Goal: Check status: Check status

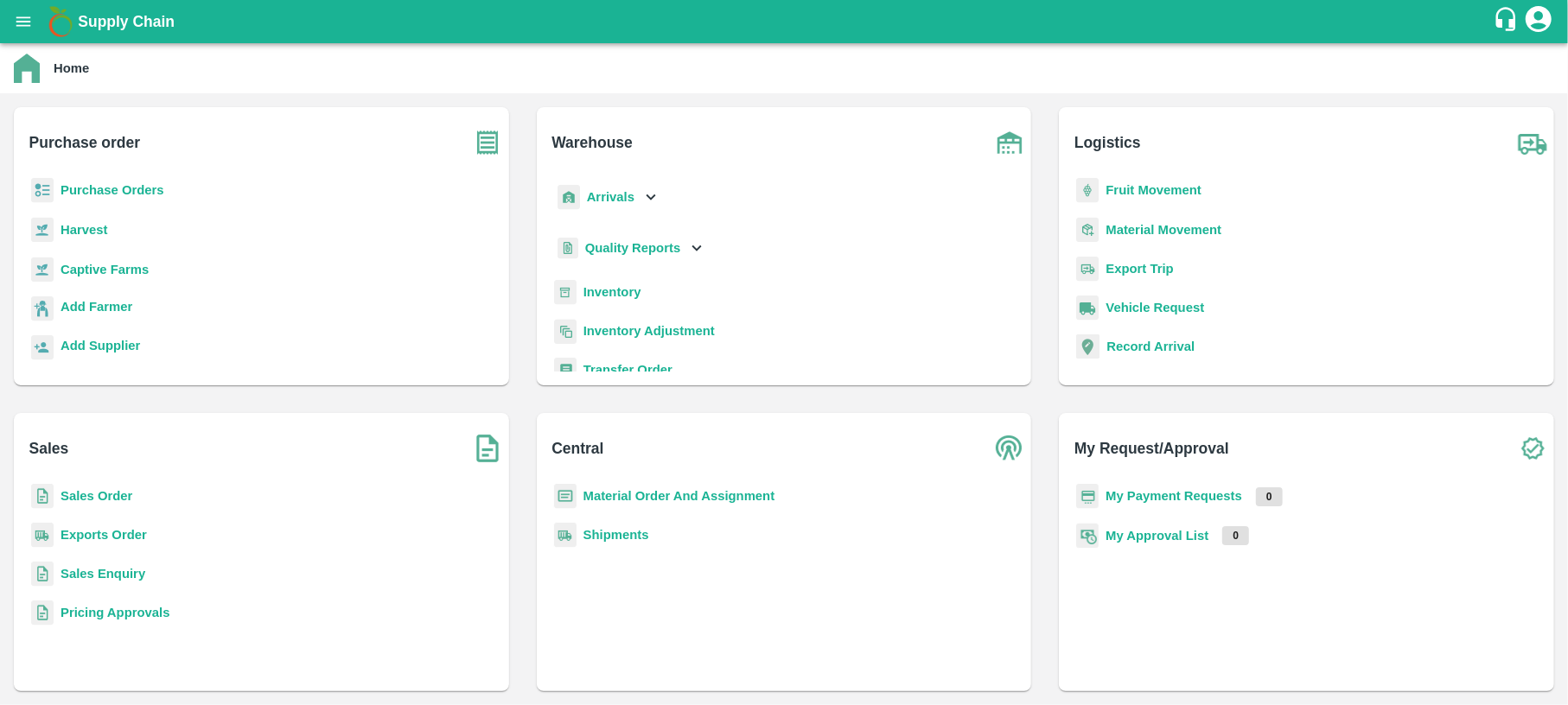
click at [651, 236] on div "Quality Reports" at bounding box center [630, 248] width 153 height 35
click at [627, 286] on span "Warehouse" at bounding box center [631, 286] width 65 height 19
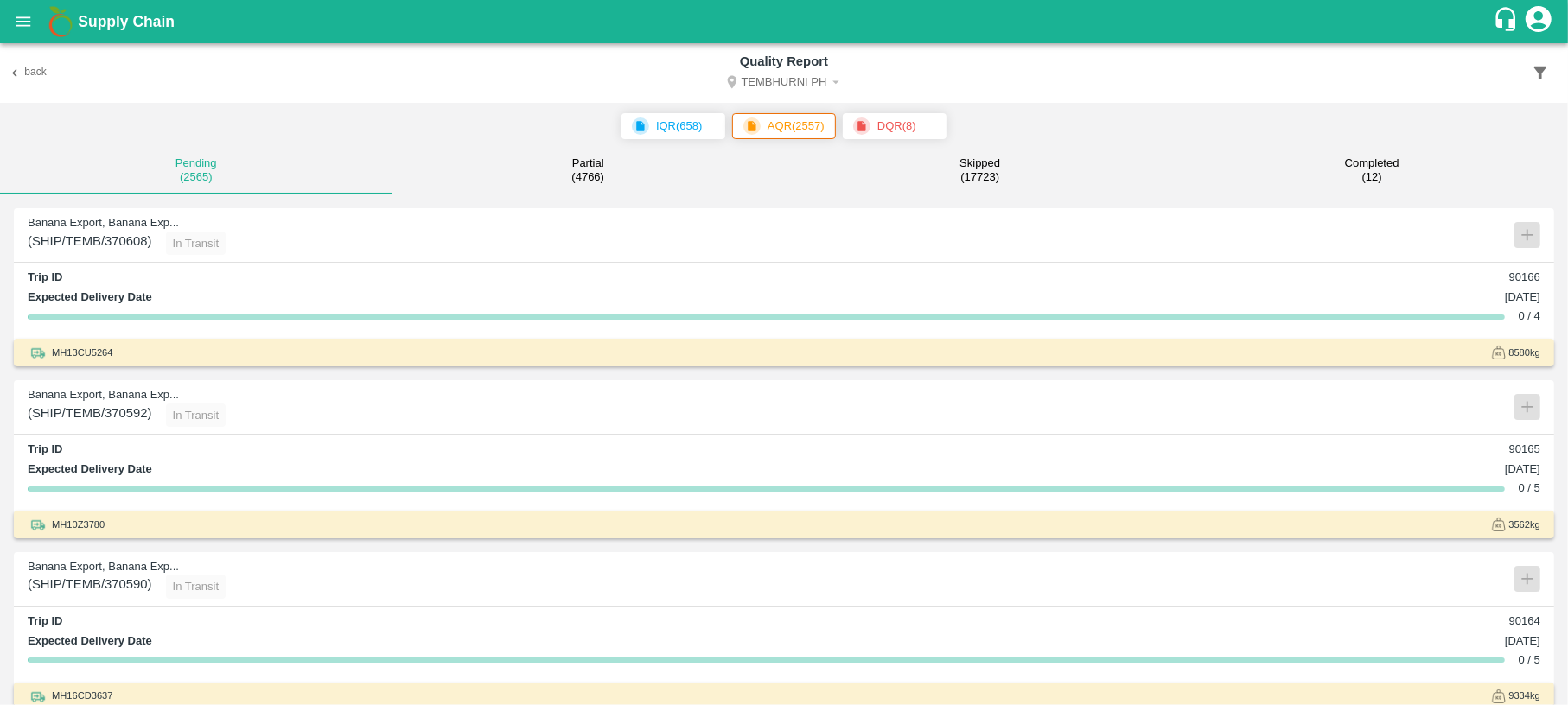
click at [1544, 74] on icon "button" at bounding box center [1539, 72] width 19 height 19
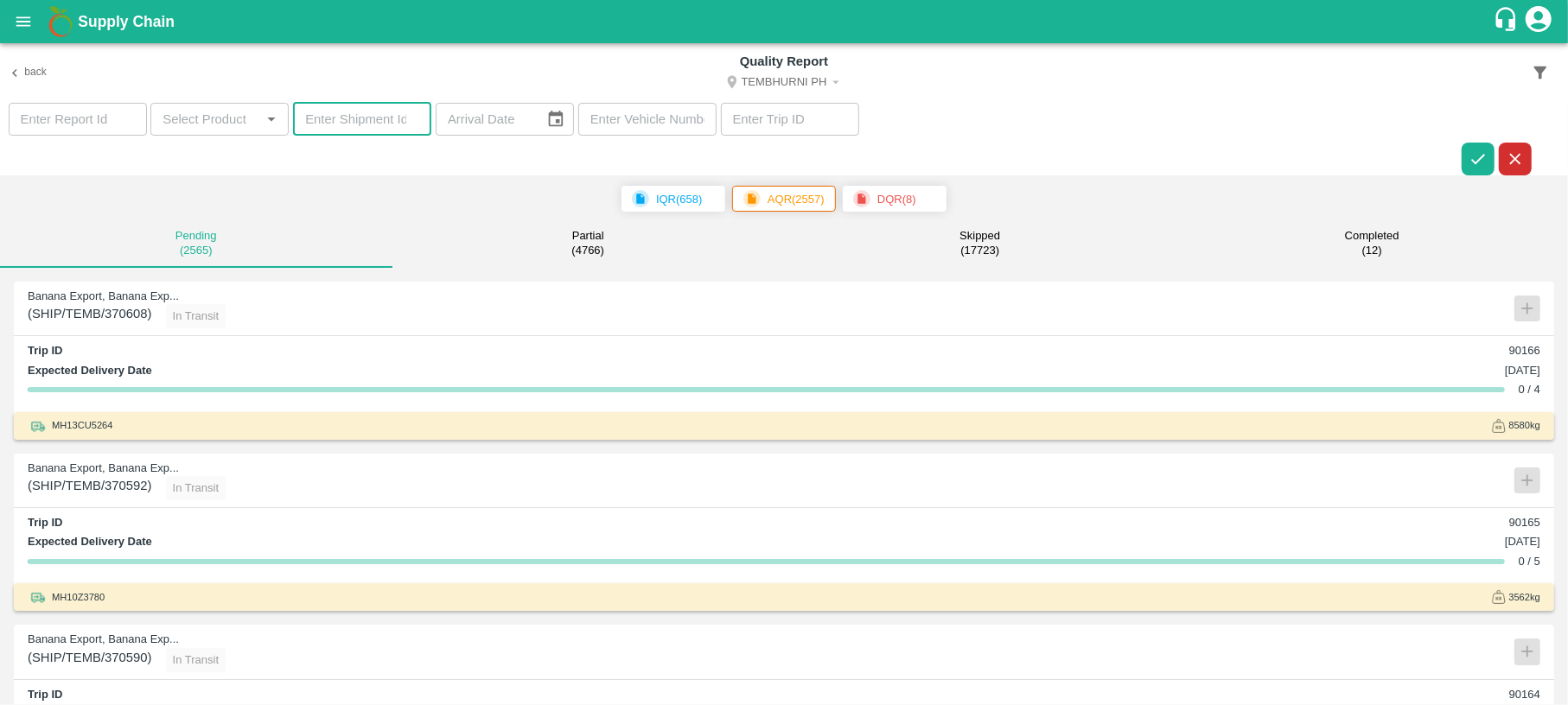
click at [368, 121] on input "number" at bounding box center [362, 119] width 138 height 33
paste input "370119"
click at [1473, 157] on icon "button" at bounding box center [1477, 158] width 19 height 19
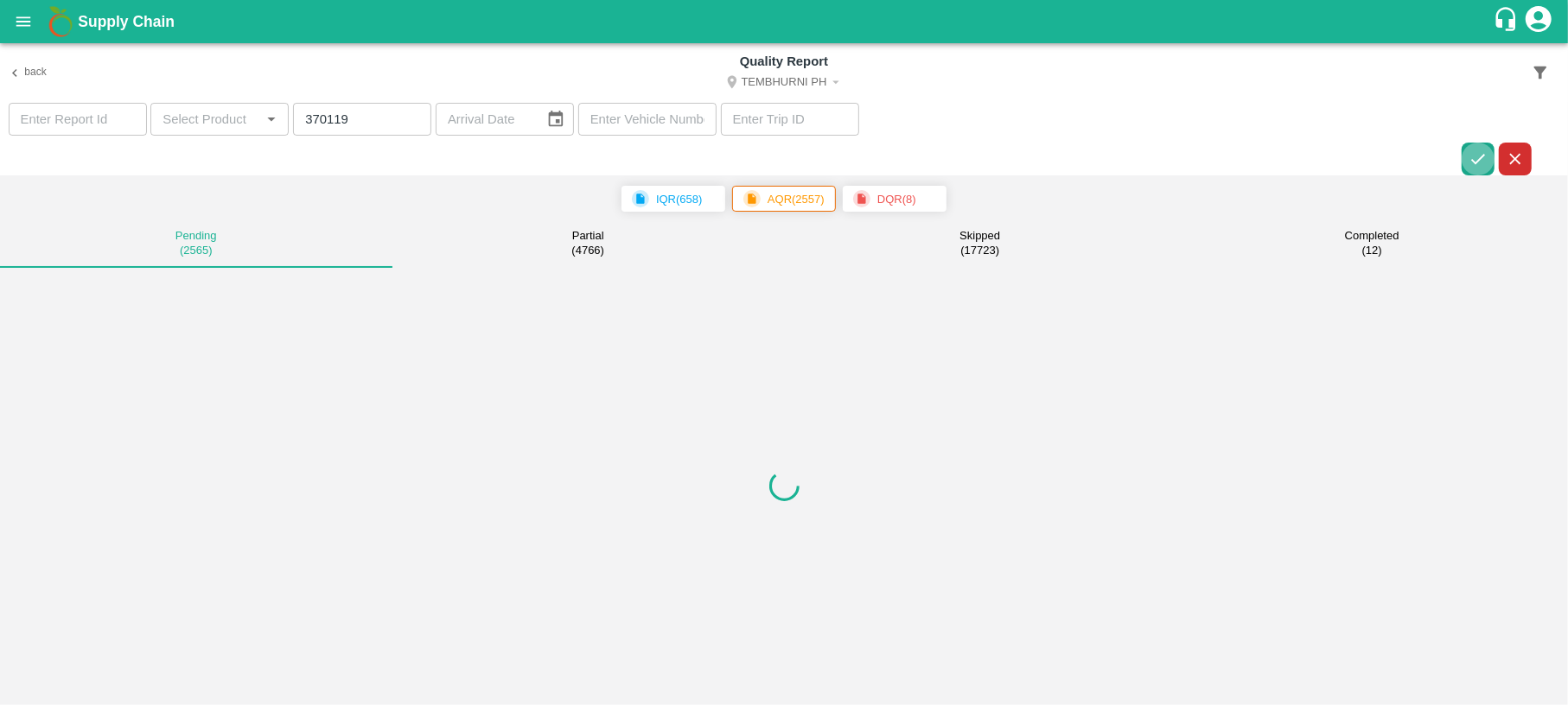
click at [1473, 157] on icon "button" at bounding box center [1477, 158] width 19 height 19
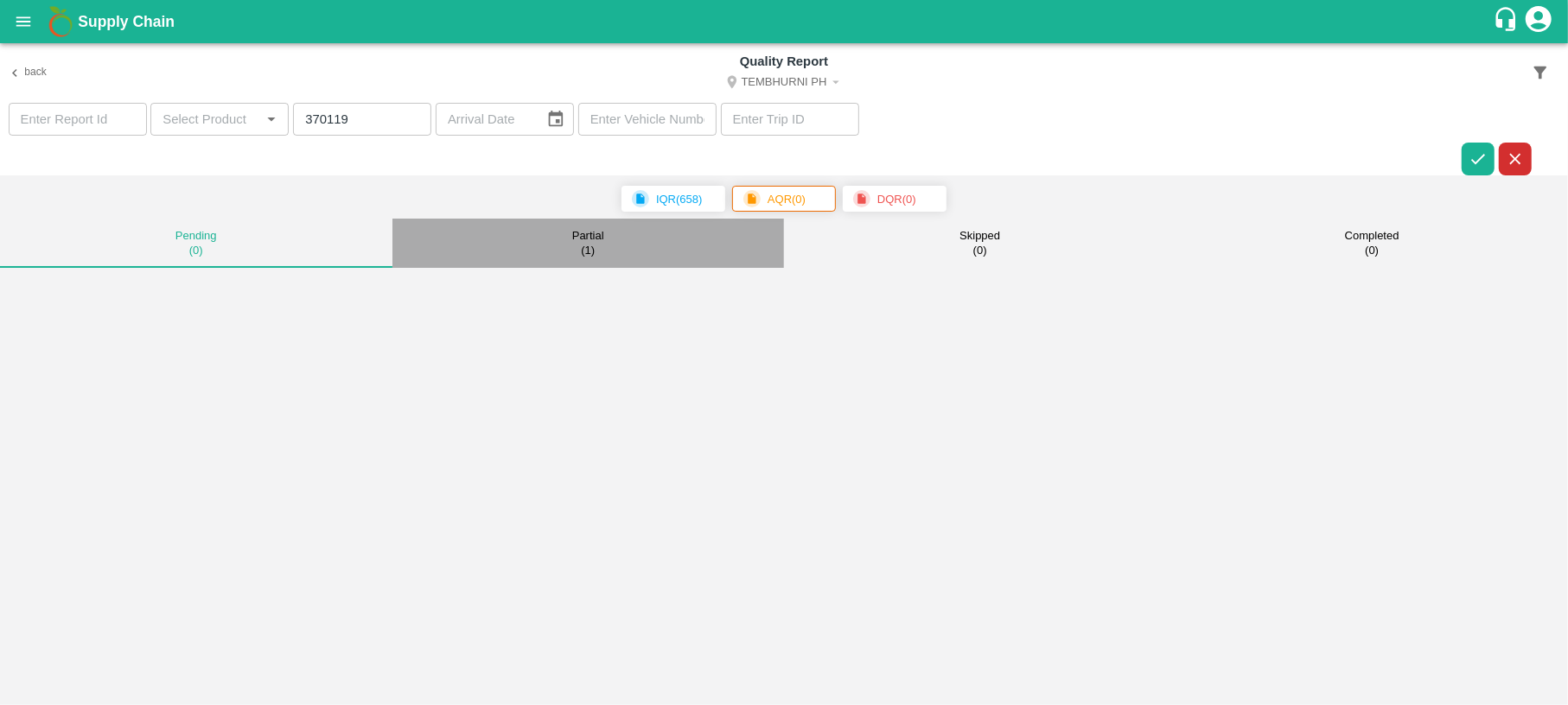
click at [560, 242] on button "Partial ( 1 )" at bounding box center [588, 242] width 392 height 49
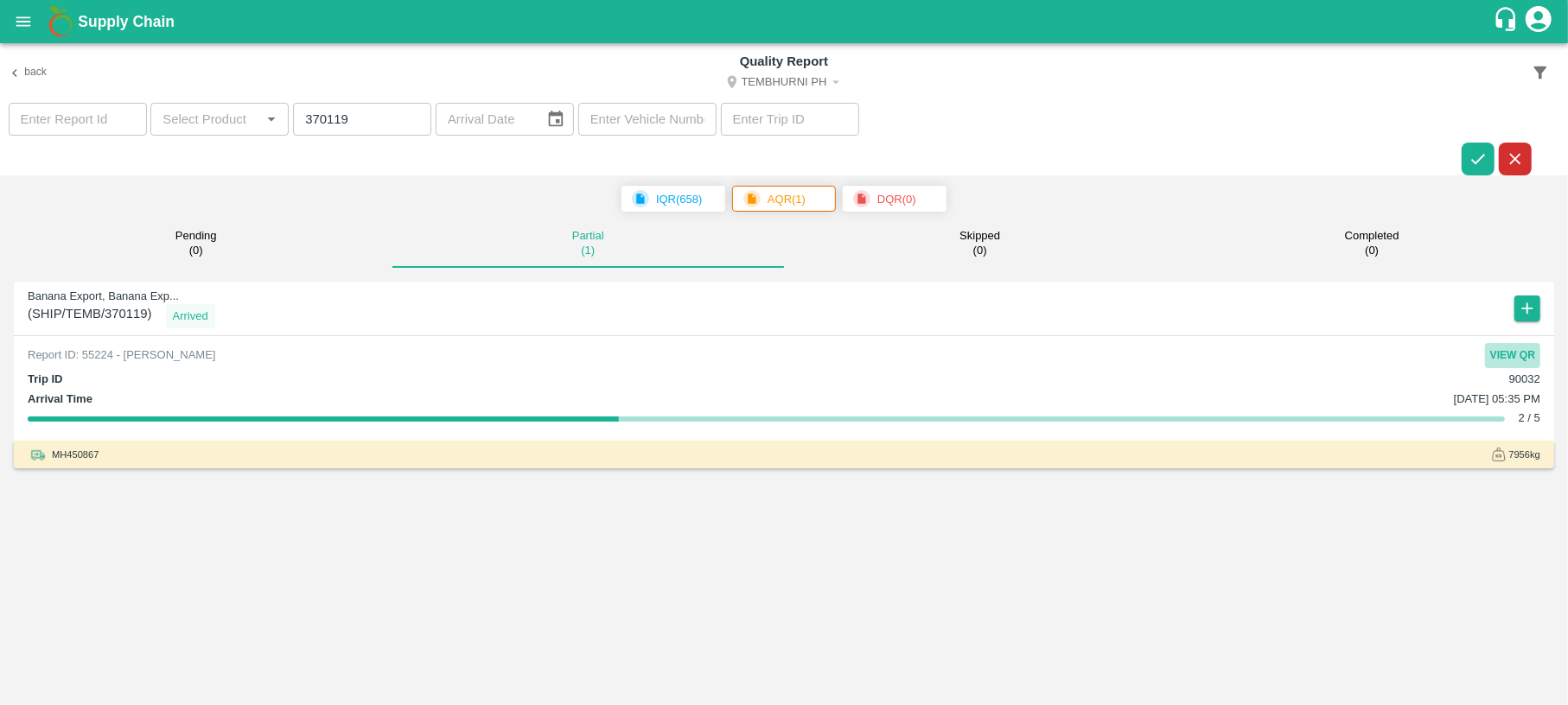
click at [1514, 351] on button "View QR" at bounding box center [1512, 356] width 56 height 25
drag, startPoint x: 369, startPoint y: 119, endPoint x: 156, endPoint y: 156, distance: 216.2
click at [156, 156] on section "​ ​ 370119 ​ ​ ​ ​" at bounding box center [784, 140] width 1568 height 74
paste input "69918"
click at [1475, 149] on icon "button" at bounding box center [1477, 158] width 19 height 19
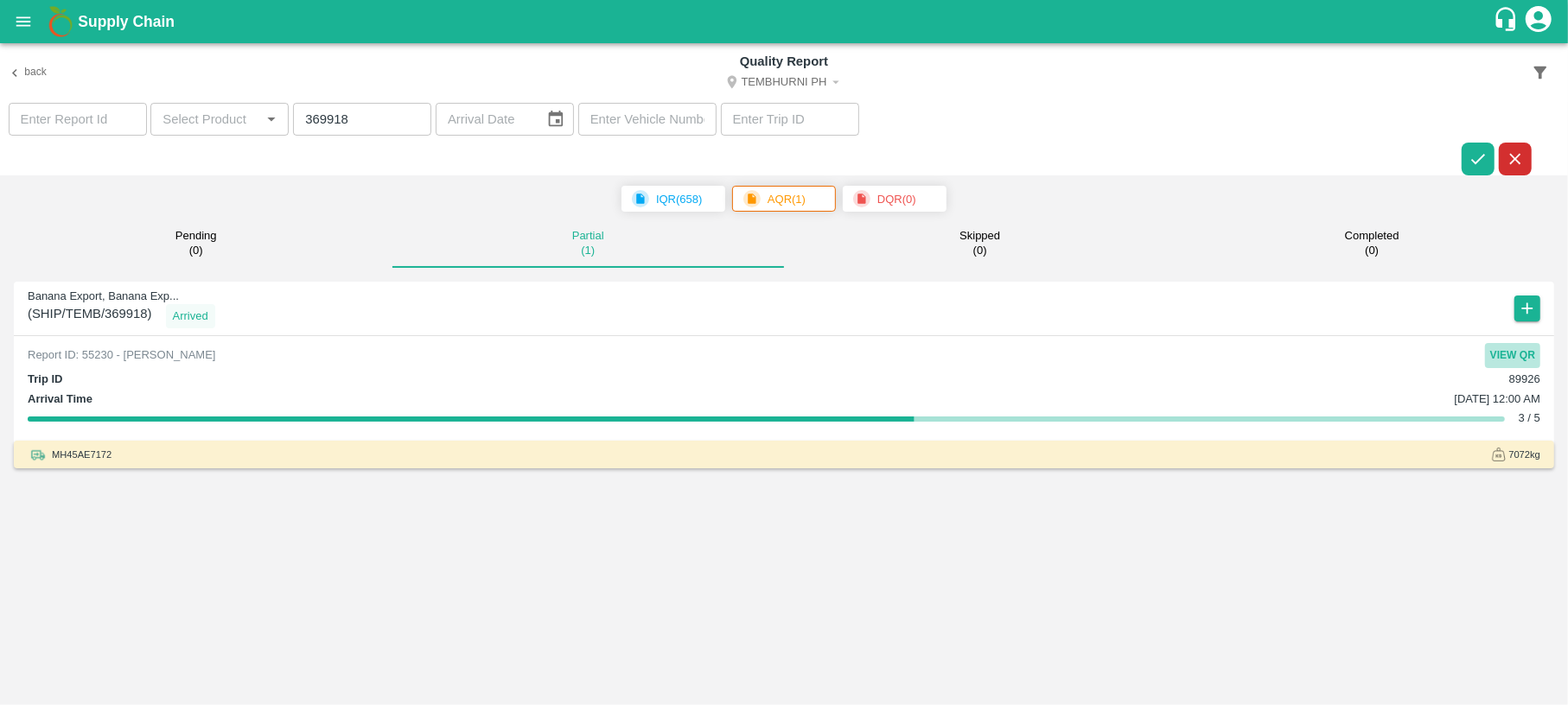
click at [1508, 350] on button "View QR" at bounding box center [1512, 356] width 56 height 25
click at [371, 127] on input "369918" at bounding box center [362, 119] width 138 height 33
drag, startPoint x: 374, startPoint y: 110, endPoint x: 307, endPoint y: 110, distance: 67.0
click at [307, 110] on input "369918" at bounding box center [362, 119] width 138 height 33
paste input "290"
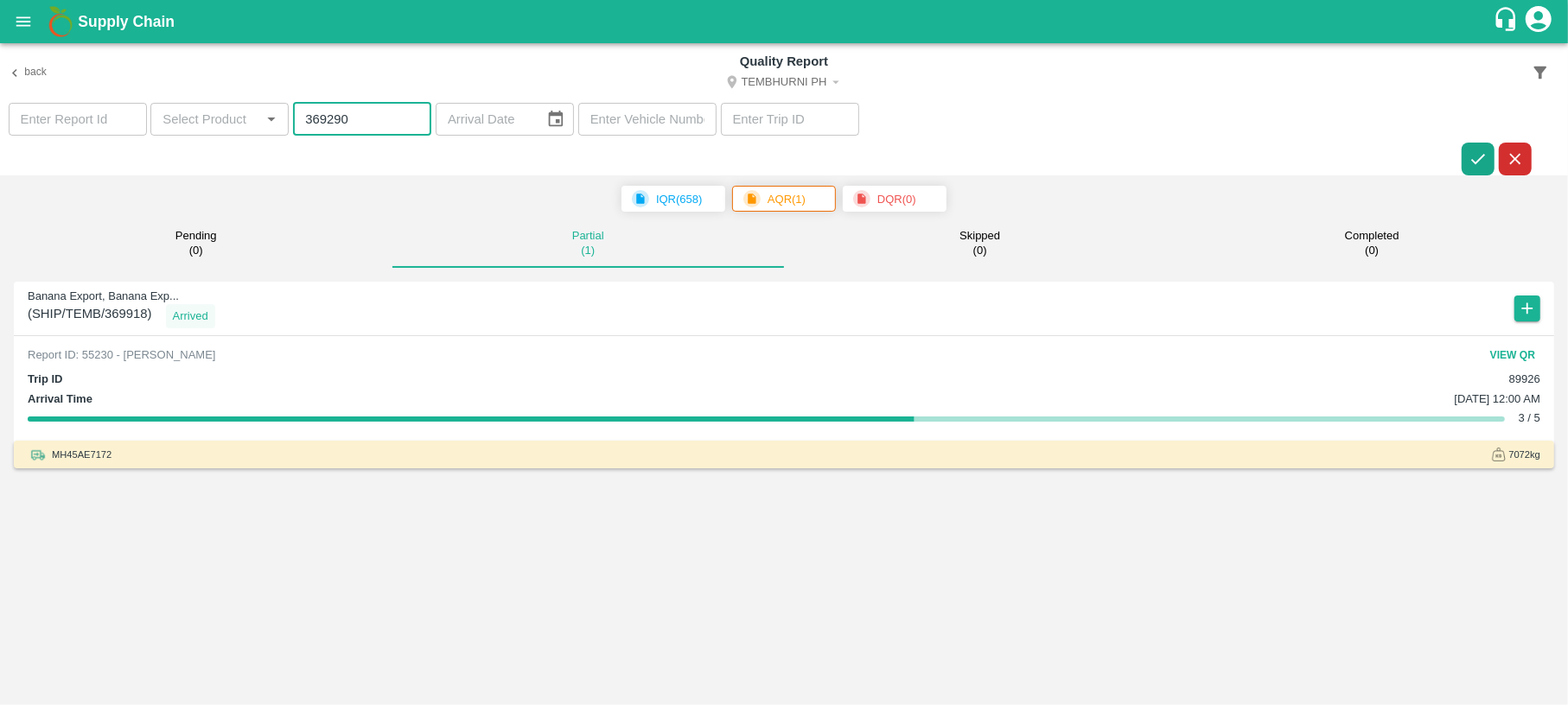
type input "369290"
click at [1462, 159] on button "button" at bounding box center [1477, 159] width 33 height 33
click at [1538, 353] on button "View QR" at bounding box center [1512, 356] width 56 height 25
click at [1519, 309] on icon "button" at bounding box center [1527, 308] width 19 height 19
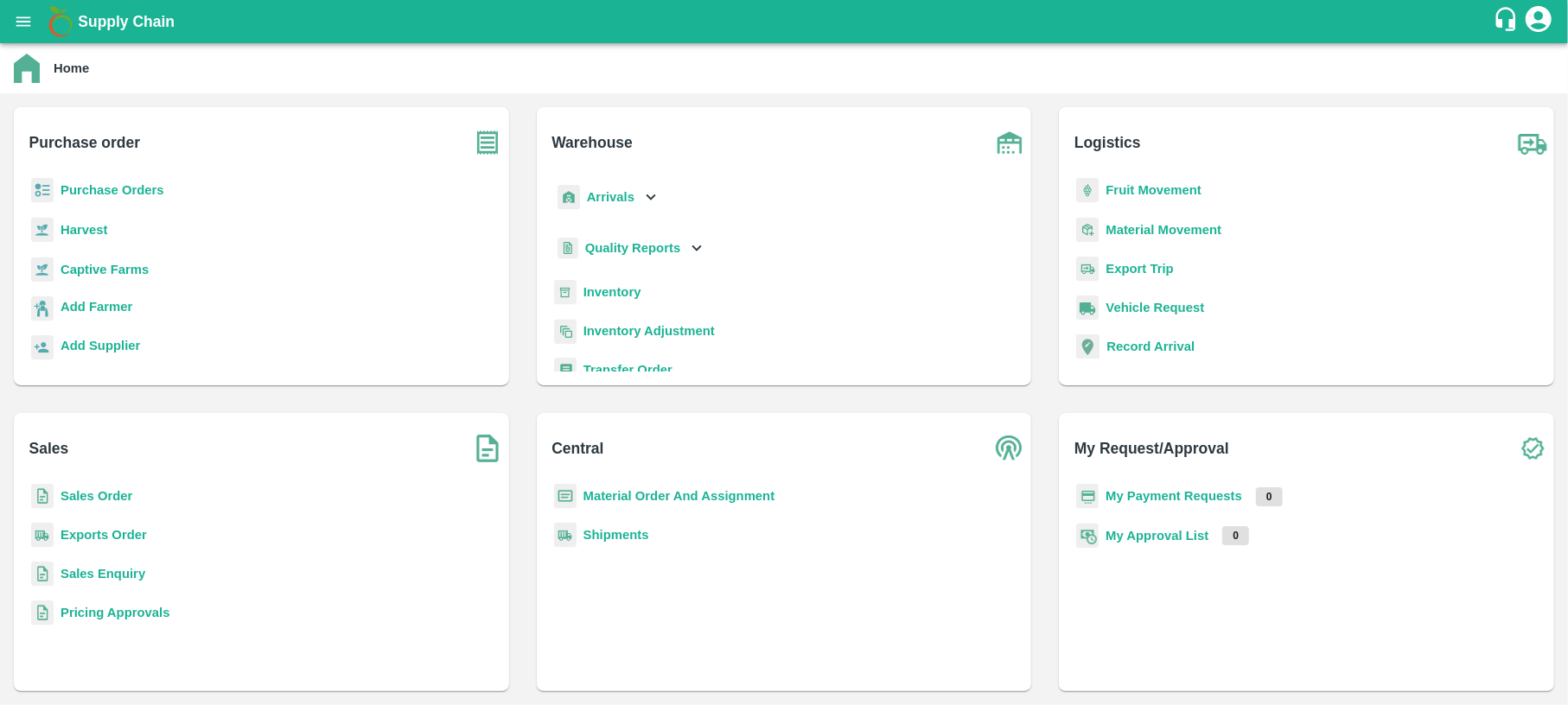
click at [658, 251] on b "Quality Reports" at bounding box center [632, 247] width 96 height 13
click at [630, 286] on span "Warehouse" at bounding box center [631, 286] width 65 height 19
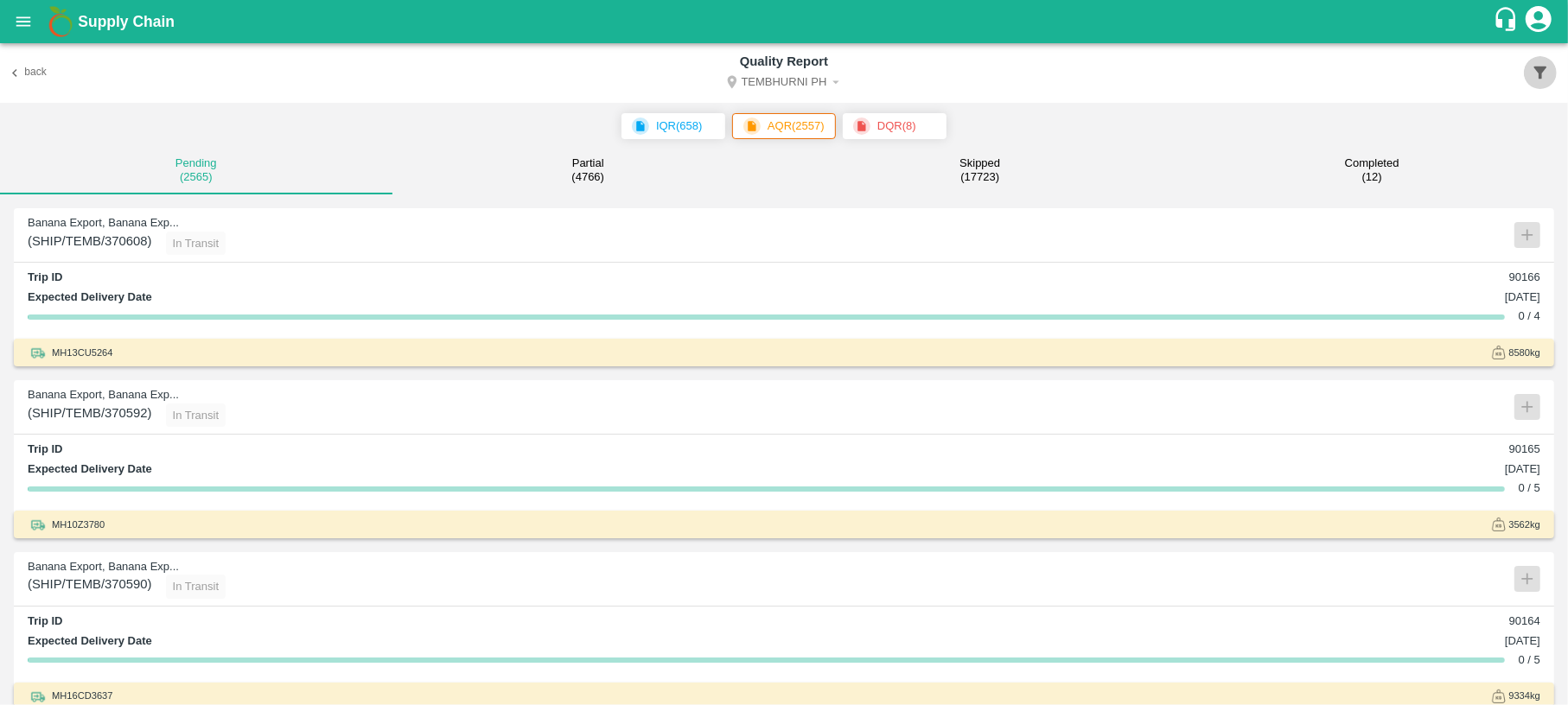
click at [1538, 57] on button "button" at bounding box center [1540, 73] width 33 height 33
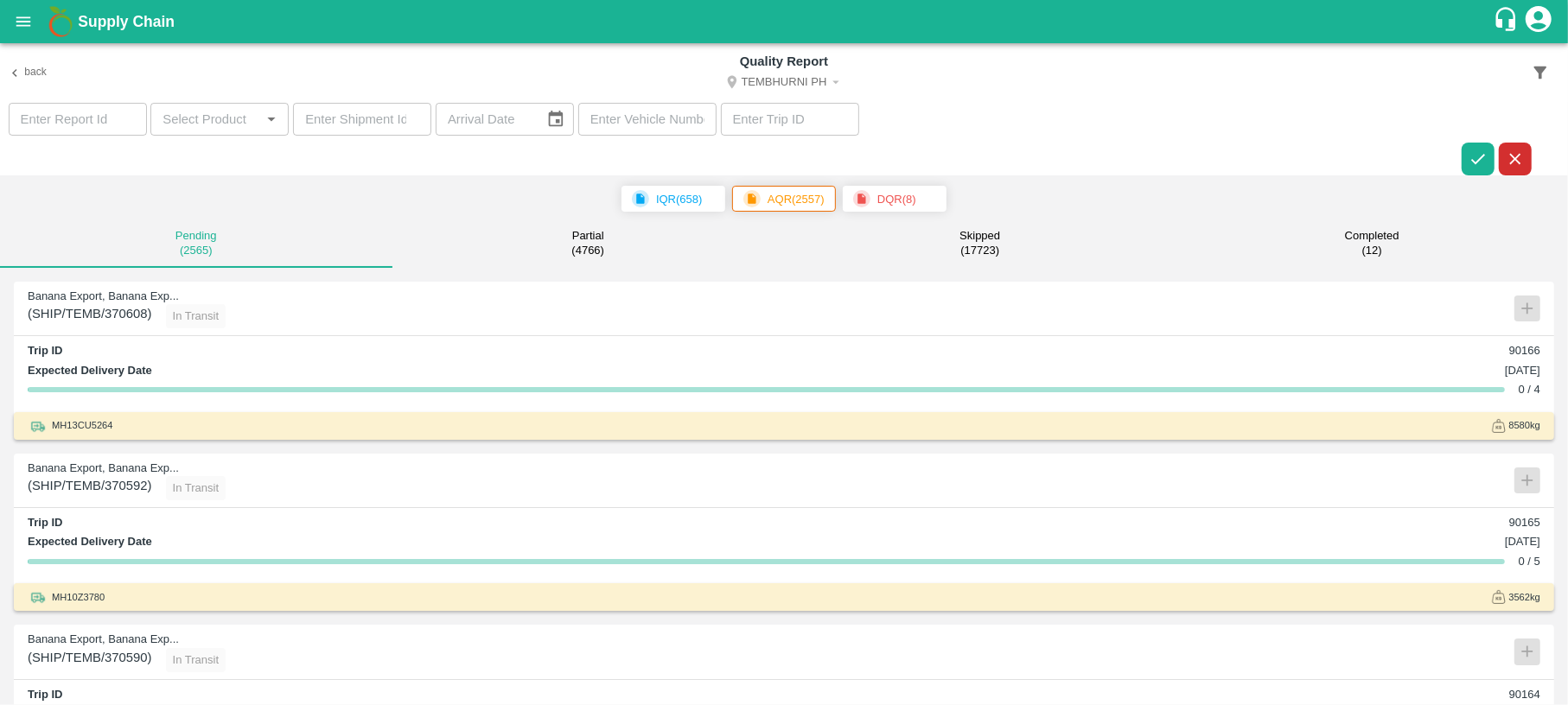
click at [376, 119] on input "number" at bounding box center [362, 119] width 138 height 33
paste input "369910"
type input "369910"
click at [1475, 164] on icon "button" at bounding box center [1477, 158] width 19 height 19
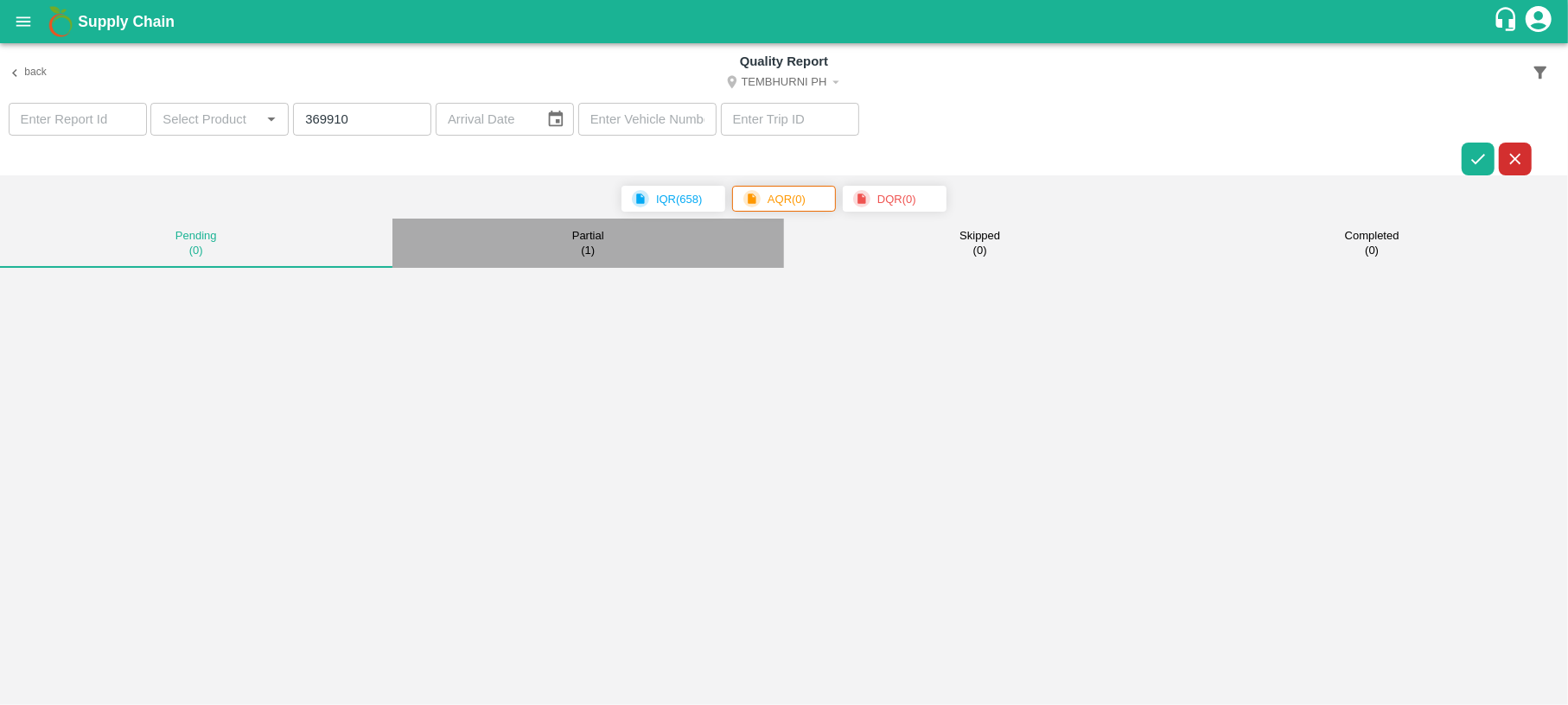
click at [689, 239] on button "Partial ( 1 )" at bounding box center [588, 242] width 392 height 49
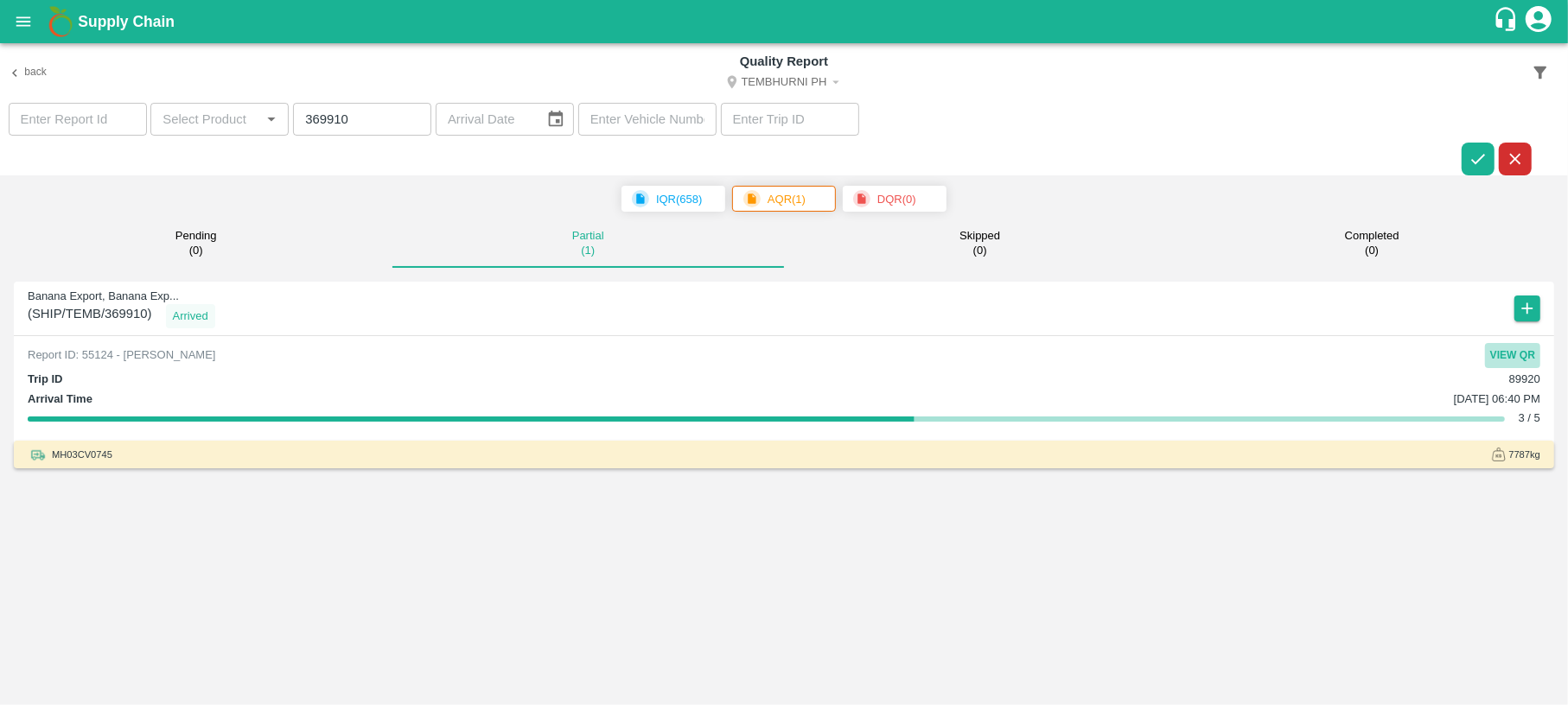
click at [1521, 352] on button "View QR" at bounding box center [1512, 356] width 56 height 25
